Goal: Navigation & Orientation: Find specific page/section

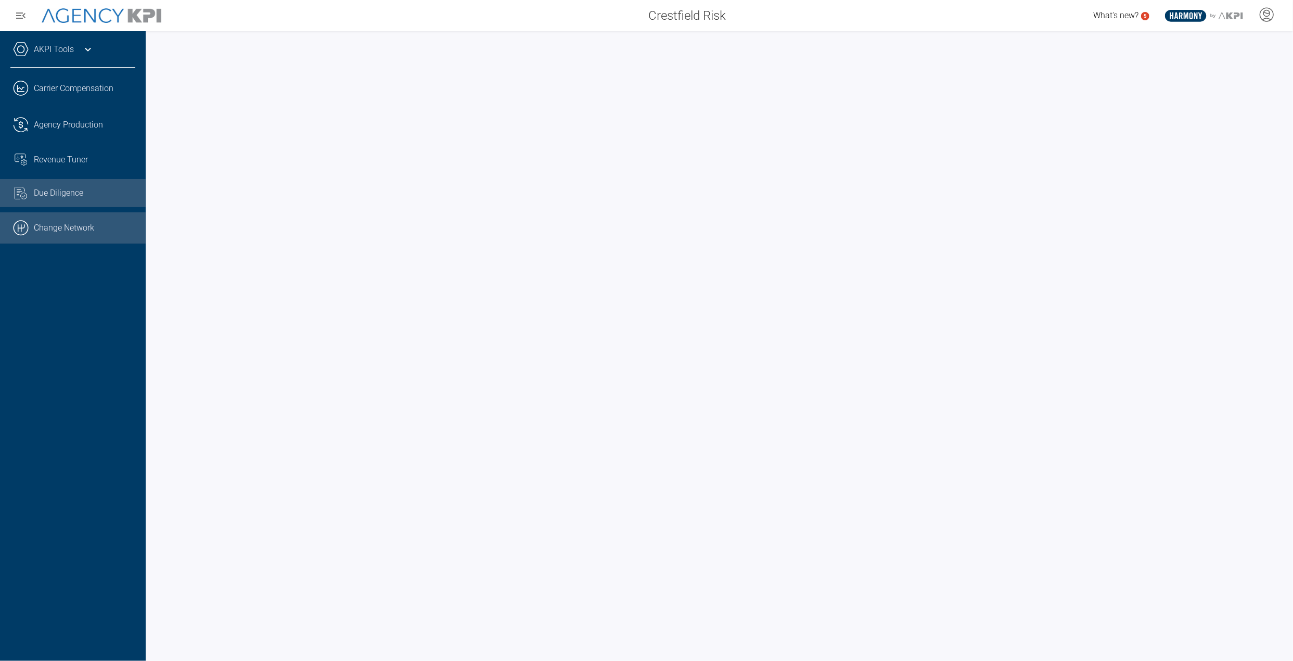
click at [63, 235] on link ".cls-1{fill:none;stroke:#000;stroke-linecap:round;stroke-linejoin:round;stroke-…" at bounding box center [73, 227] width 146 height 31
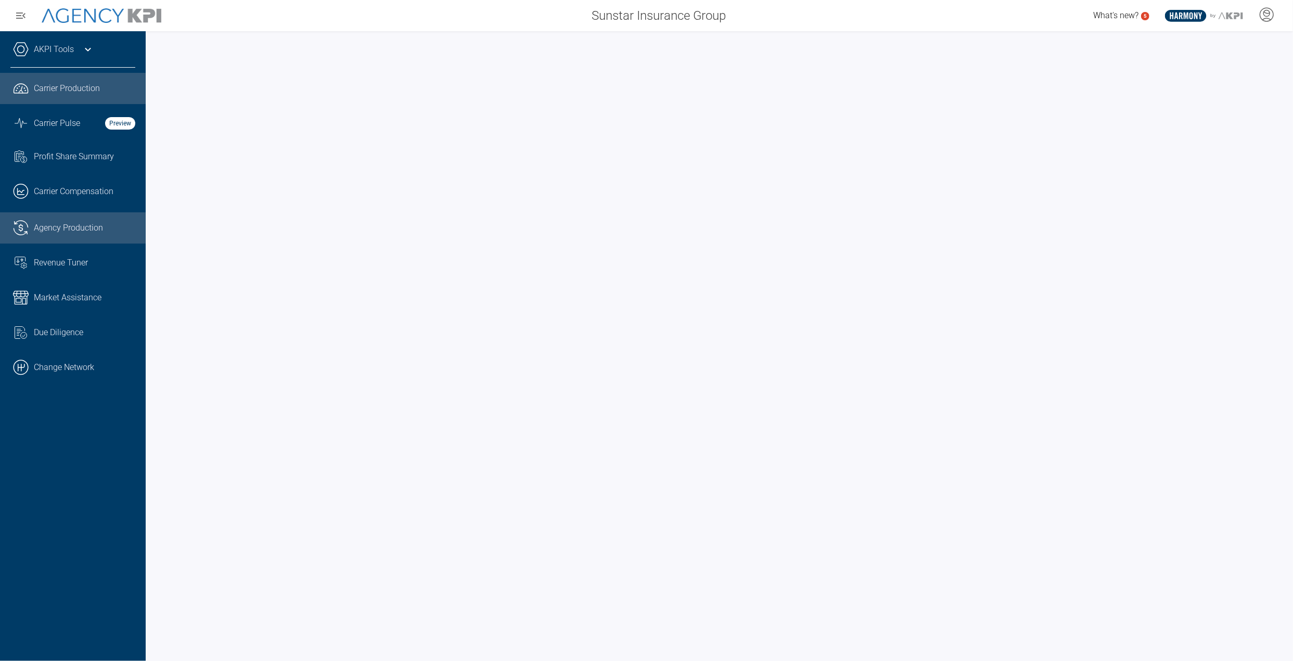
click at [52, 216] on link ".cls-1{fill:none;stroke:#221f20;stroke-linecap:round;stroke-linejoin:round;stro…" at bounding box center [73, 227] width 146 height 31
click at [65, 364] on link ".cls-1{fill:none;stroke:#000;stroke-linecap:round;stroke-linejoin:round;stroke-…" at bounding box center [73, 367] width 146 height 31
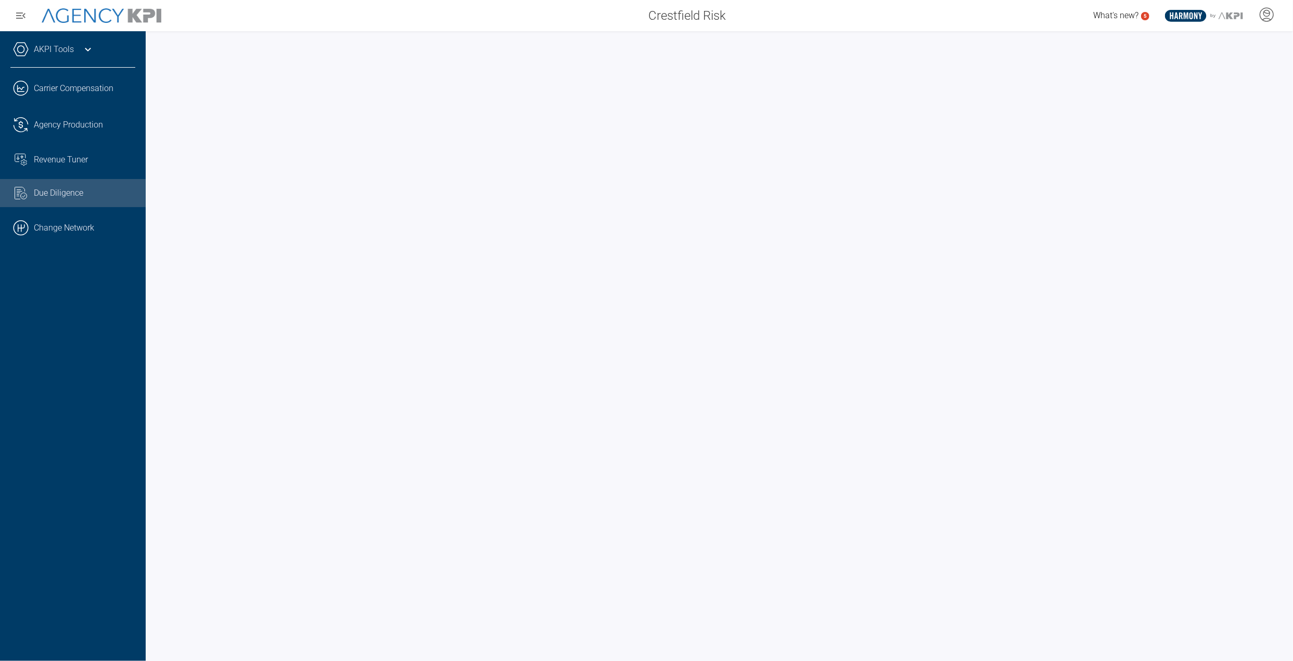
drag, startPoint x: 68, startPoint y: 133, endPoint x: 89, endPoint y: 145, distance: 24.9
click at [68, 133] on link ".cls-1{fill:none;stroke:#221f20;stroke-linecap:round;stroke-linejoin:round;stro…" at bounding box center [73, 124] width 146 height 31
click at [40, 59] on div "AKPI Tools" at bounding box center [72, 55] width 125 height 26
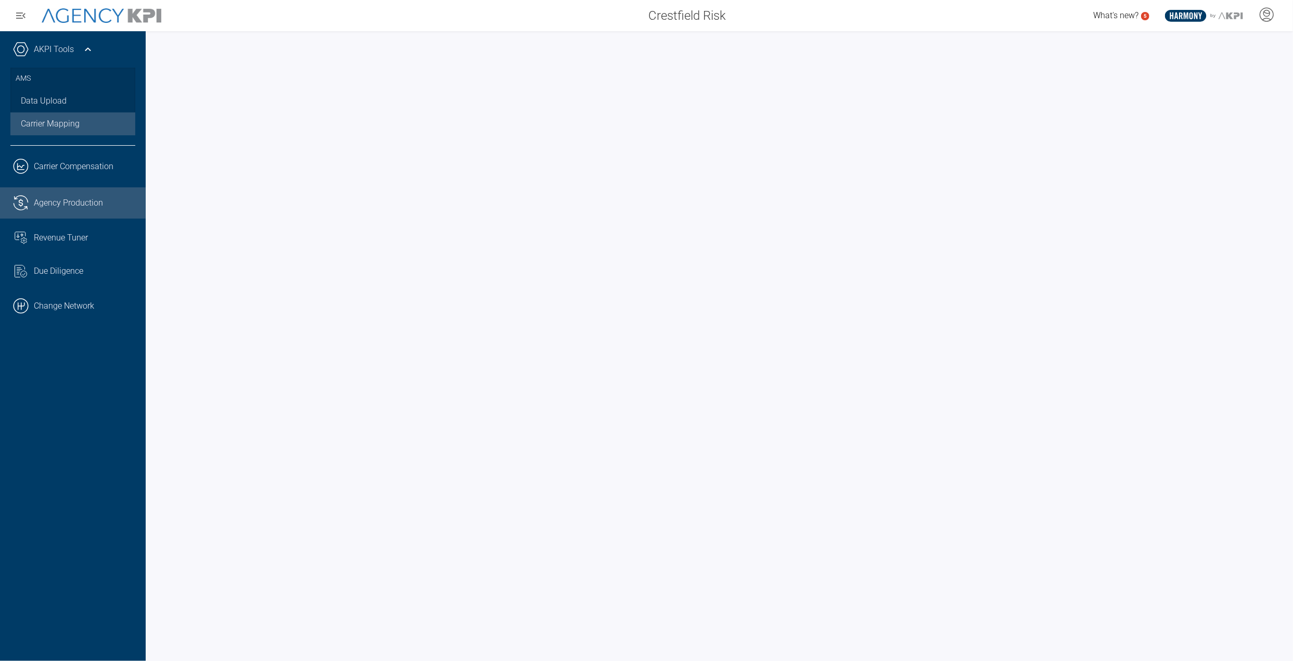
click at [59, 116] on link "Carrier Mapping" at bounding box center [72, 123] width 125 height 23
click at [62, 104] on link "Data Upload" at bounding box center [72, 100] width 125 height 23
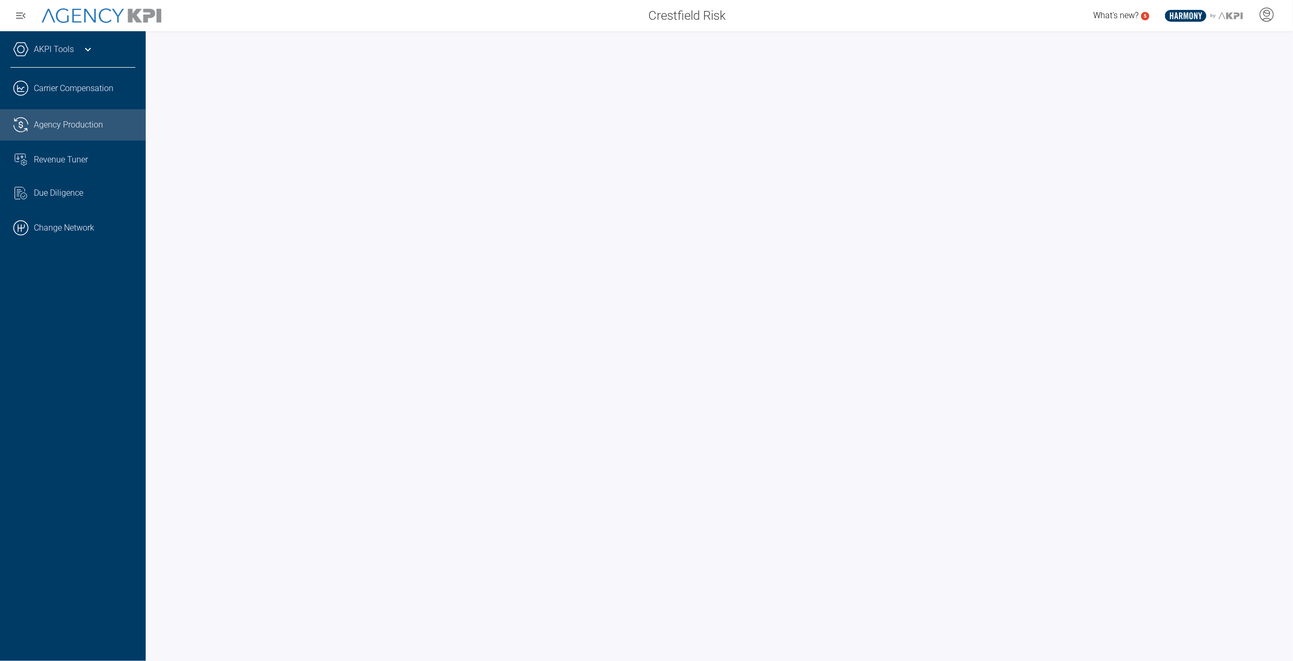
click at [76, 129] on span "Agency Production" at bounding box center [68, 125] width 69 height 12
click at [64, 197] on span "Due Diligence" at bounding box center [58, 193] width 49 height 12
